Goal: Information Seeking & Learning: Learn about a topic

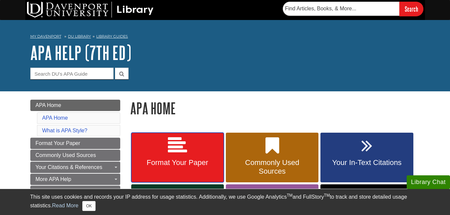
click at [184, 154] on icon at bounding box center [177, 145] width 19 height 19
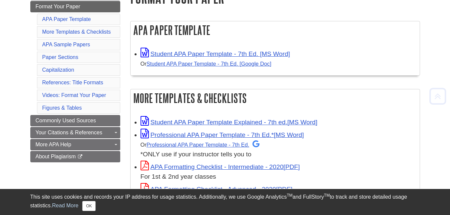
scroll to position [132, 0]
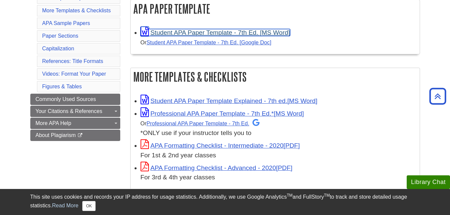
click at [252, 32] on link "Student APA Paper Template - 7th Ed. [MS Word]" at bounding box center [214, 32] width 149 height 7
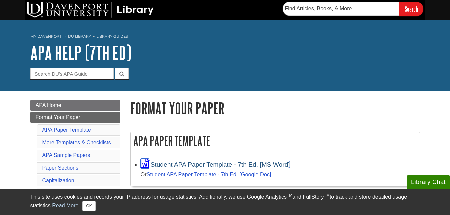
scroll to position [2, 0]
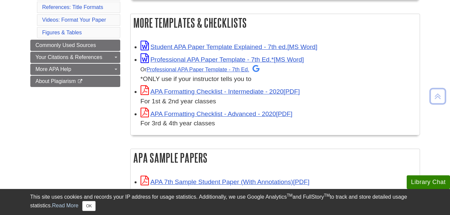
scroll to position [200, 0]
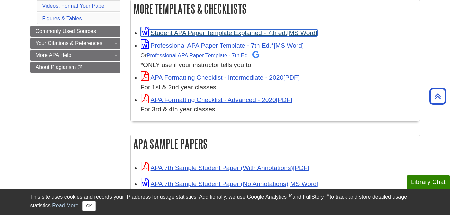
click at [289, 33] on link "Student APA Paper Template Explained - 7th ed." at bounding box center [228, 32] width 177 height 7
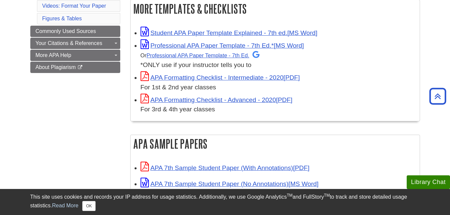
click at [347, 153] on div "APA Sample Papers APA 7th Sample Student Paper (With Annotations) APA 7th Sampl…" at bounding box center [275, 182] width 290 height 97
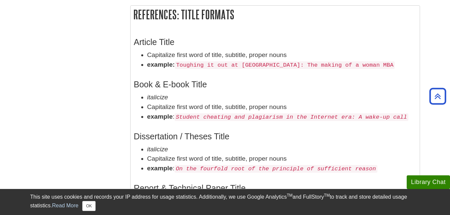
scroll to position [1100, 0]
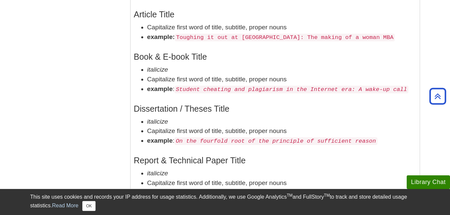
drag, startPoint x: 449, startPoint y: 95, endPoint x: 454, endPoint y: 74, distance: 21.3
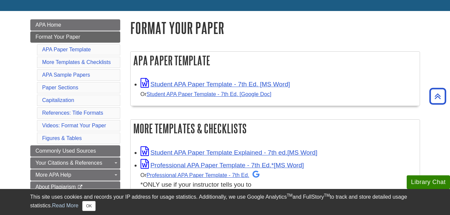
scroll to position [0, 0]
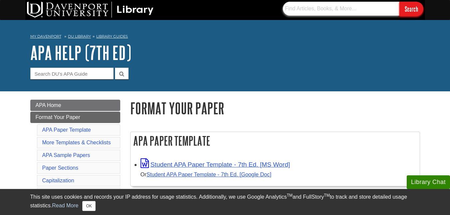
click at [319, 8] on input "text" at bounding box center [341, 9] width 116 height 14
type input "department names"
click at [399, 2] on input "Search" at bounding box center [411, 9] width 24 height 14
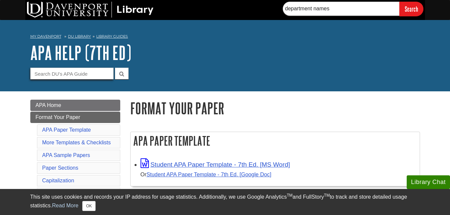
click at [95, 70] on input "Guide Search Terms" at bounding box center [71, 74] width 83 height 12
type input "department names"
click at [115, 68] on button "submit" at bounding box center [122, 74] width 14 height 12
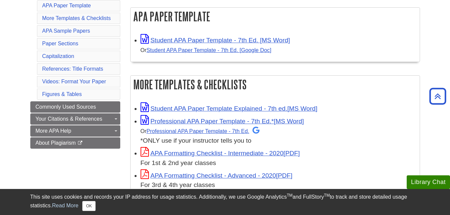
scroll to position [92, 0]
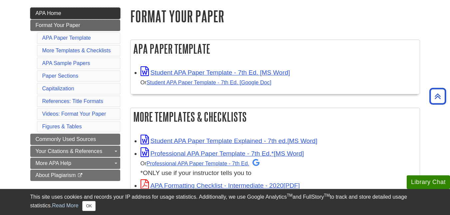
click at [110, 13] on link "APA Home" at bounding box center [75, 13] width 90 height 11
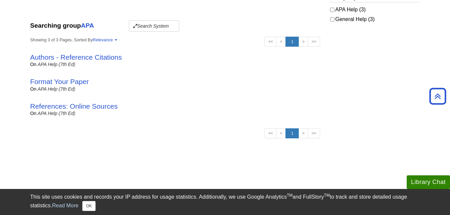
scroll to position [145, 0]
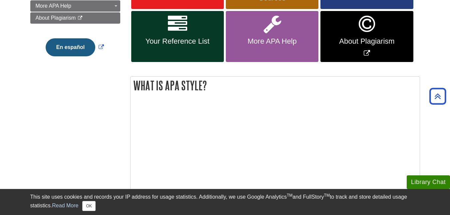
scroll to position [129, 0]
